Goal: Navigation & Orientation: Find specific page/section

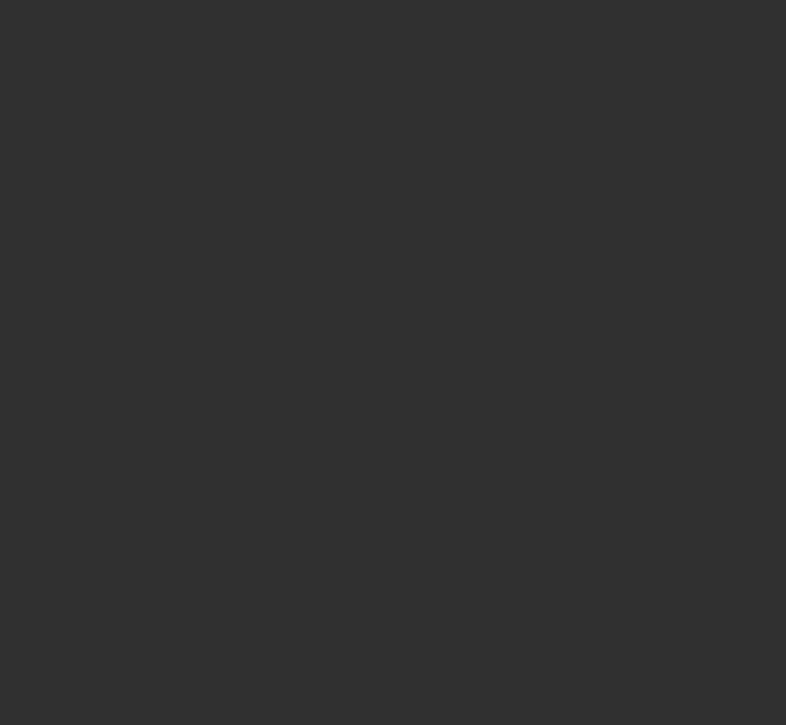
select select "10"
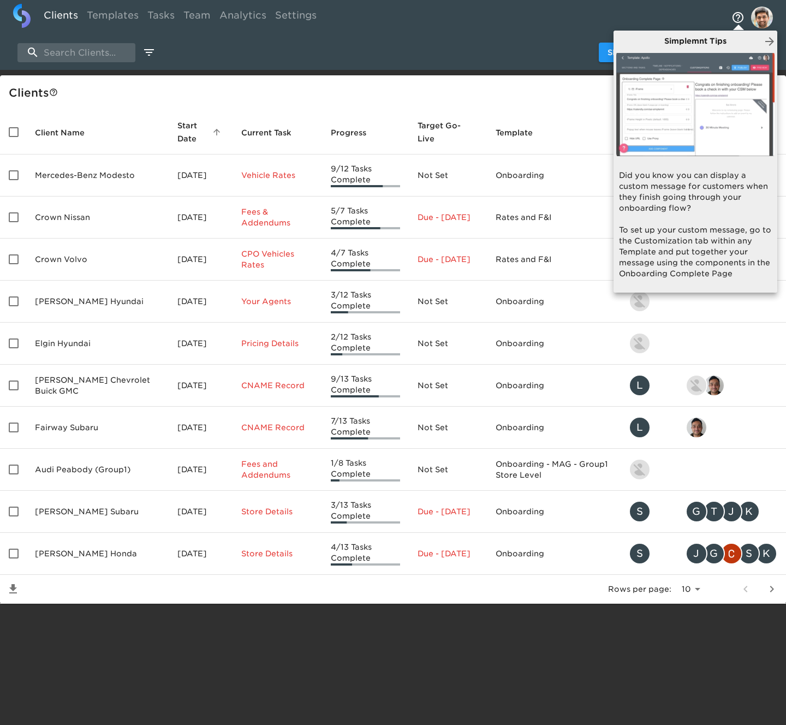
click at [769, 17] on div at bounding box center [393, 362] width 786 height 725
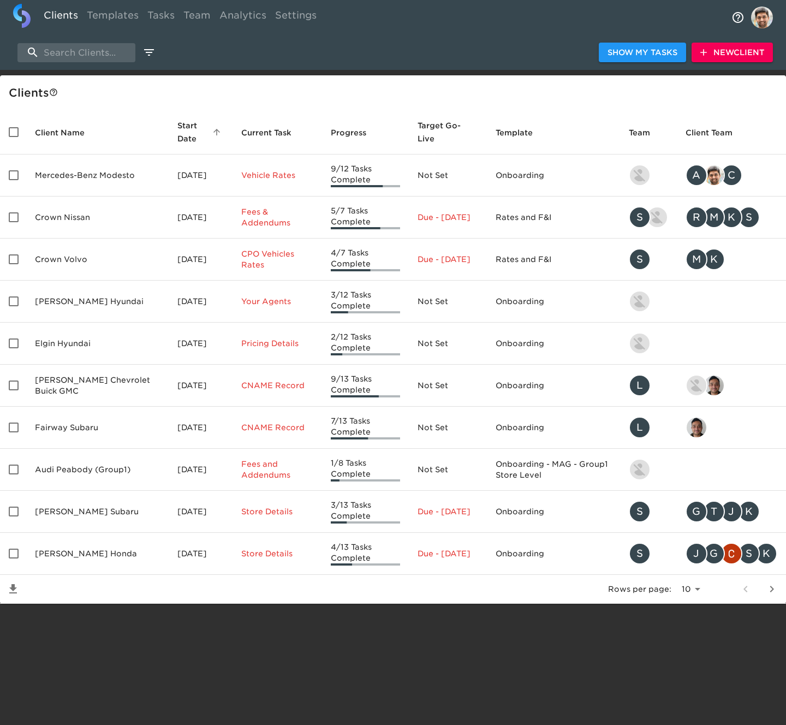
click at [761, 17] on img "profile" at bounding box center [762, 18] width 22 height 22
click at [737, 49] on li "Sign Out" at bounding box center [743, 43] width 69 height 20
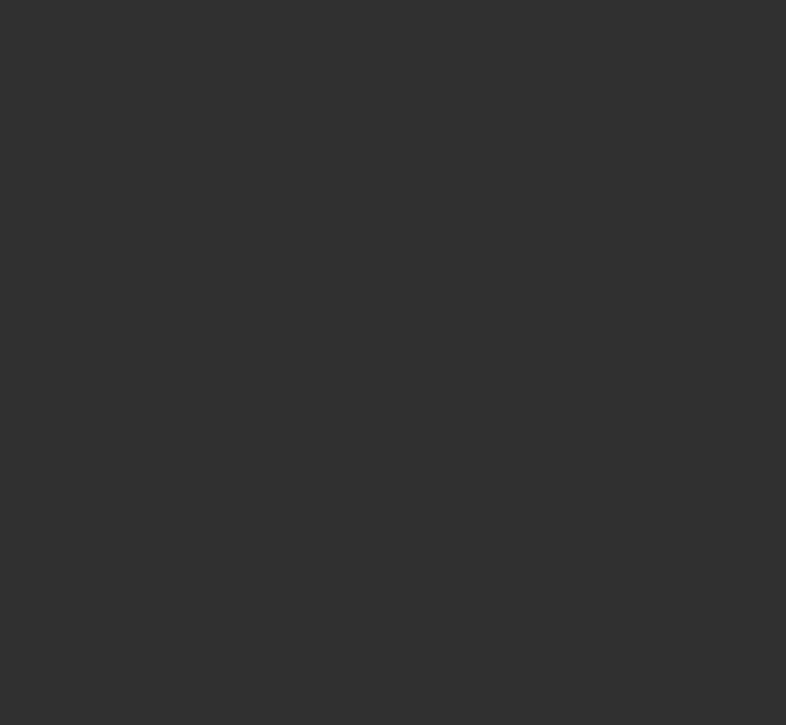
select select "10"
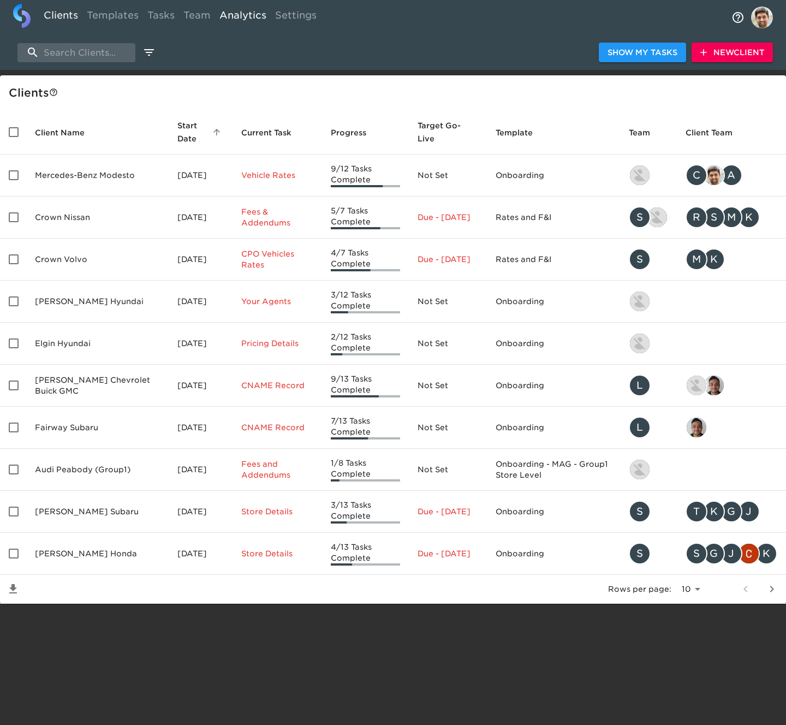
click at [244, 17] on link "Analytics" at bounding box center [243, 17] width 56 height 27
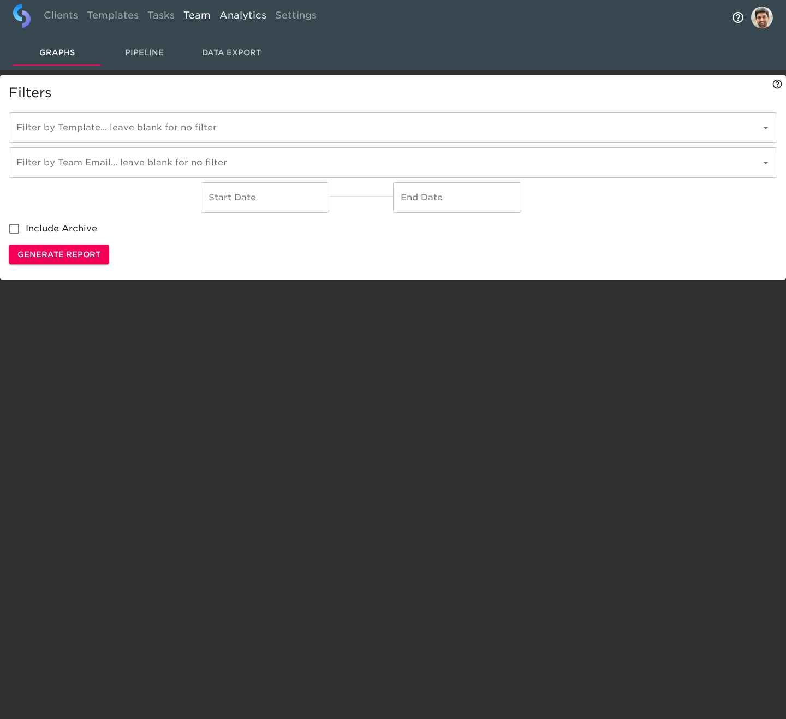
click at [180, 20] on link "Team" at bounding box center [197, 17] width 36 height 27
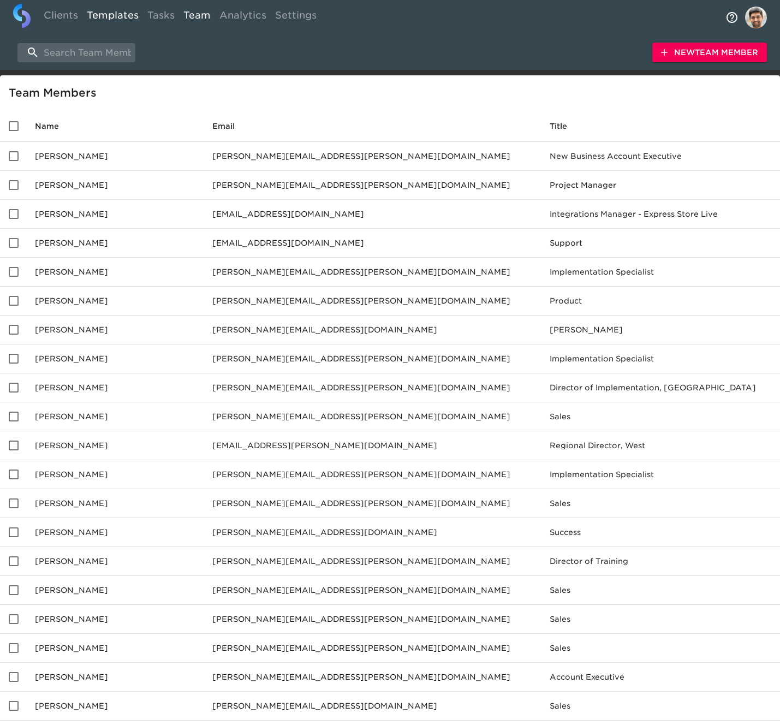
click at [129, 16] on link "Templates" at bounding box center [112, 17] width 61 height 27
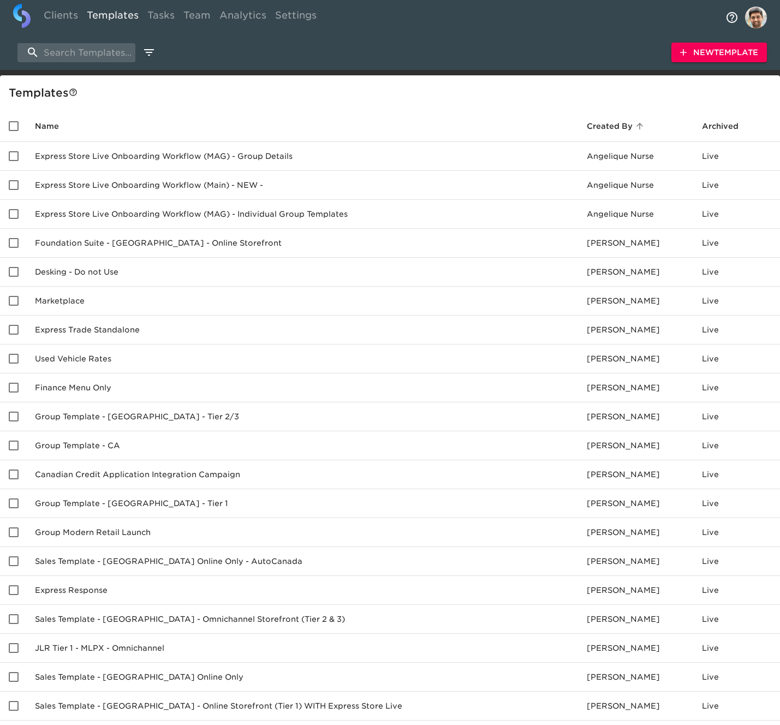
click at [304, 17] on link "Settings" at bounding box center [296, 17] width 50 height 27
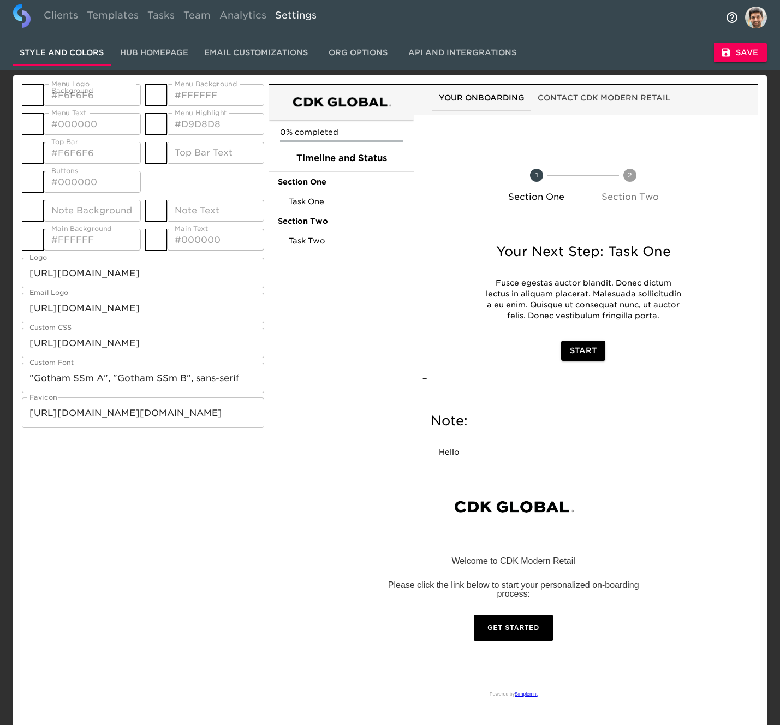
click at [321, 9] on div "Clients Templates Tasks Team Analytics Settings" at bounding box center [390, 17] width 780 height 35
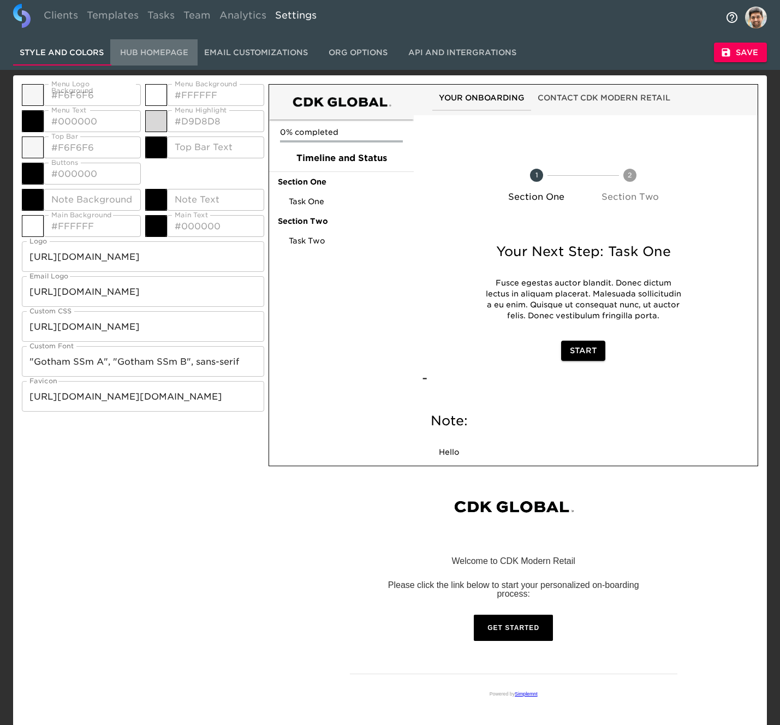
click at [151, 50] on span "Hub Homepage" at bounding box center [154, 53] width 74 height 14
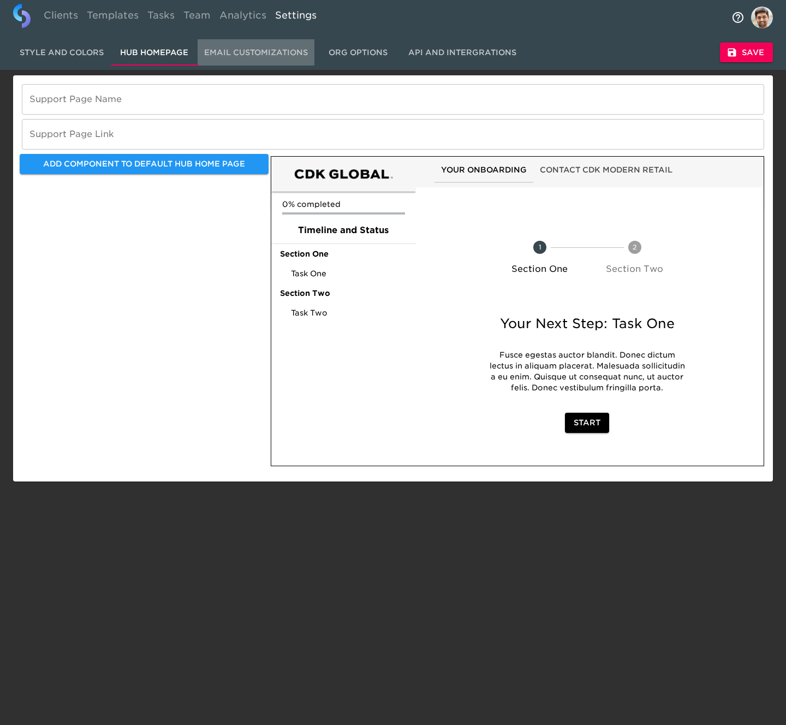
click at [240, 52] on span "Email Customizations" at bounding box center [256, 53] width 104 height 14
